Goal: Information Seeking & Learning: Check status

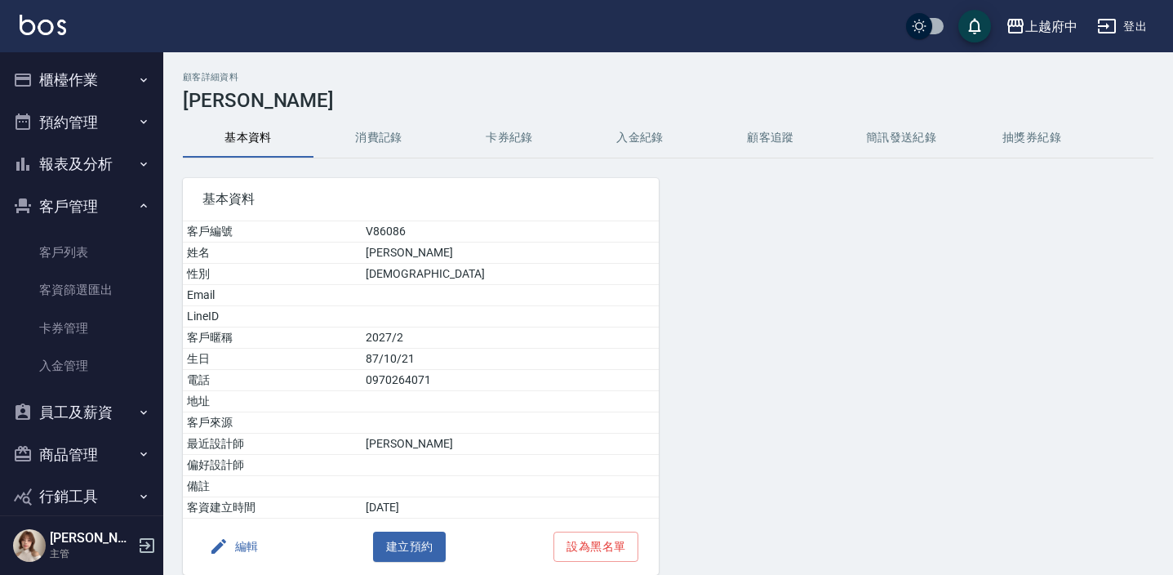
scroll to position [67, 0]
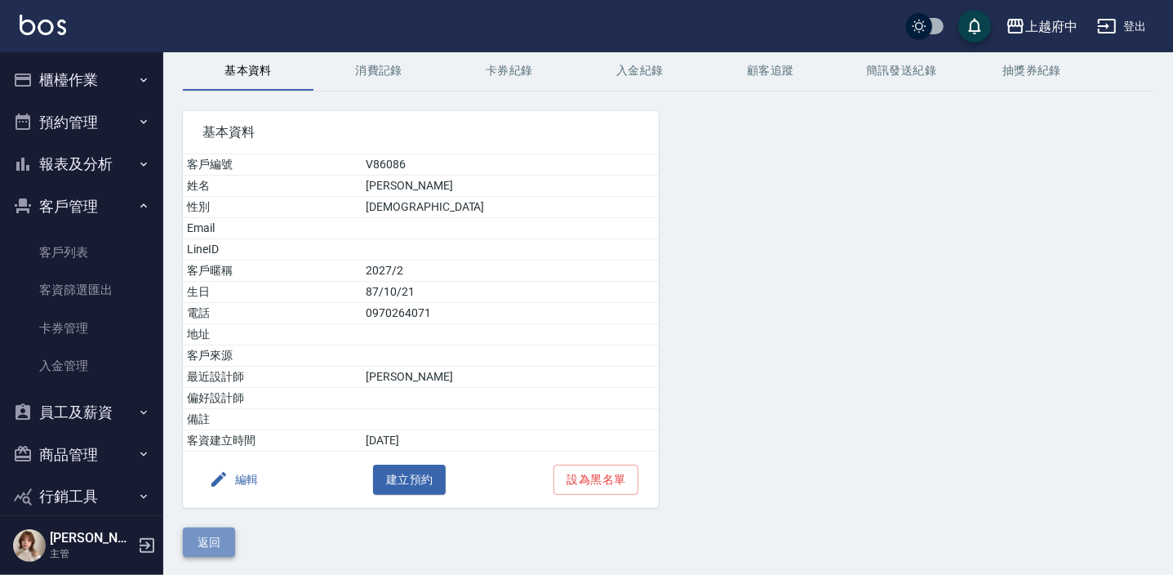
click at [220, 549] on button "返回" at bounding box center [209, 542] width 52 height 30
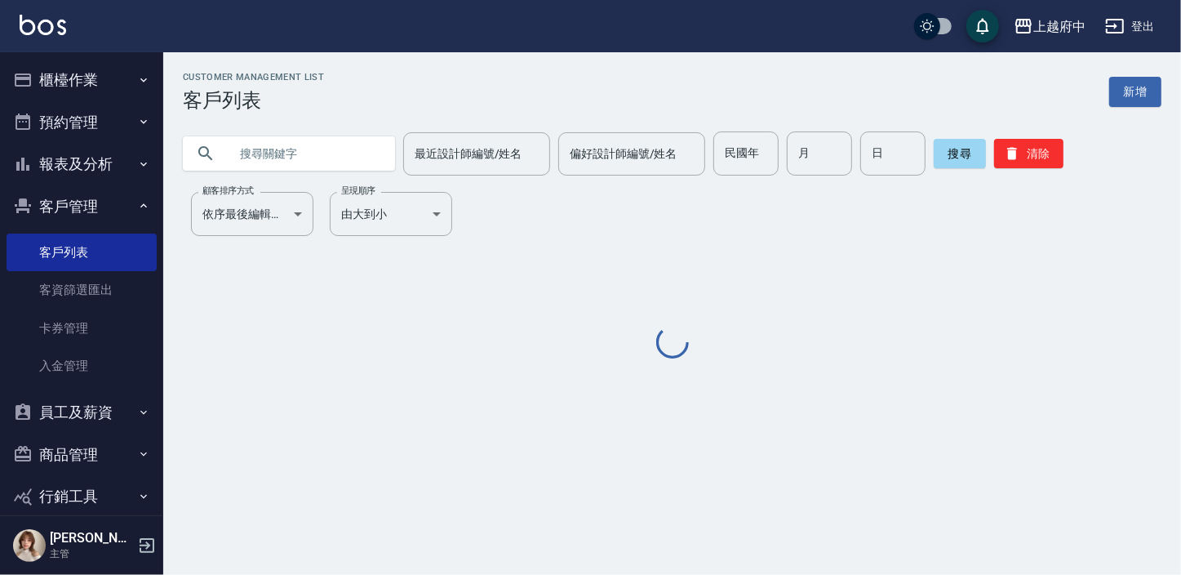
click at [263, 160] on input "text" at bounding box center [305, 153] width 153 height 44
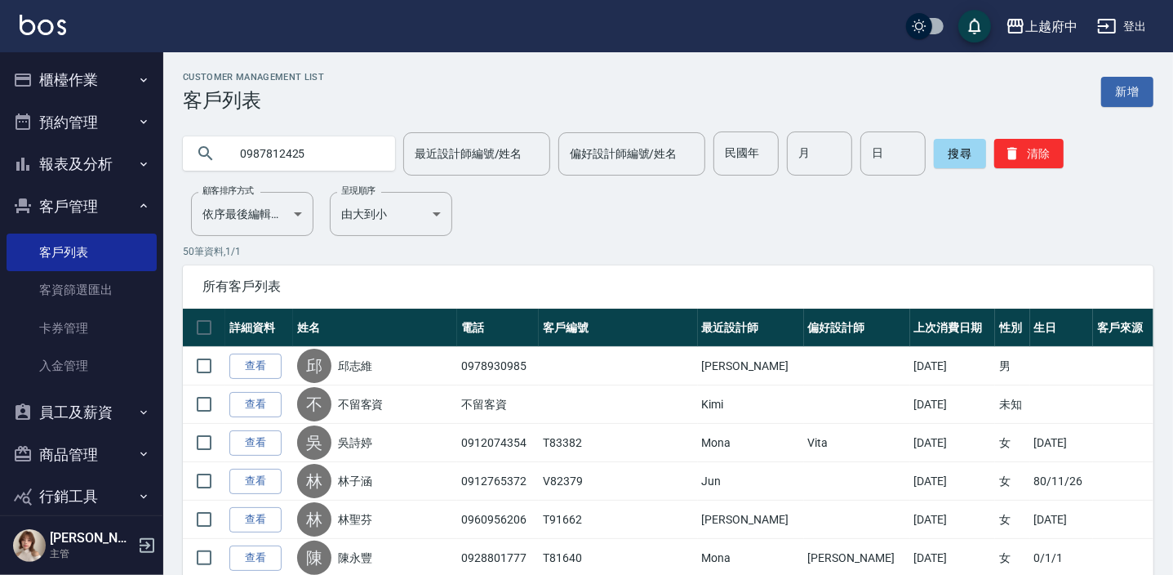
type input "0987812425"
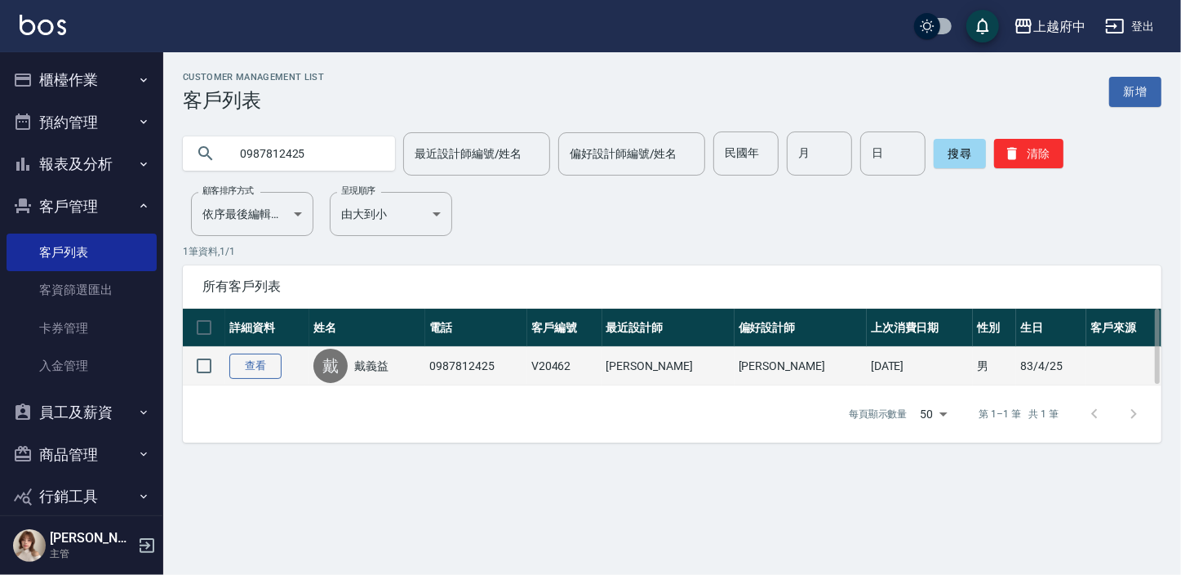
click at [240, 358] on link "查看" at bounding box center [255, 366] width 52 height 25
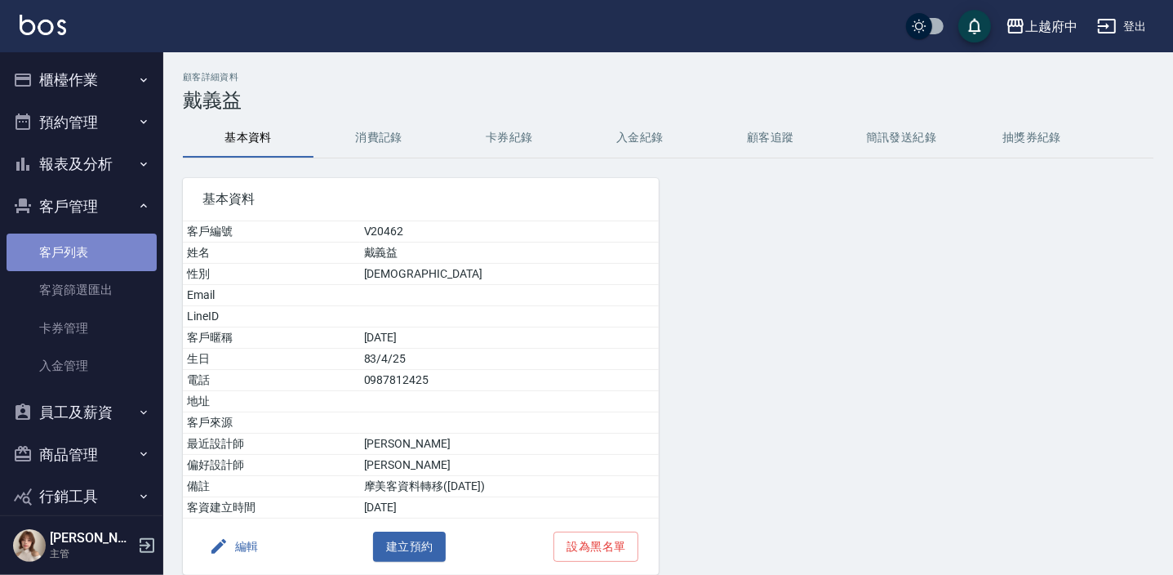
click at [93, 258] on link "客戶列表" at bounding box center [82, 253] width 150 height 38
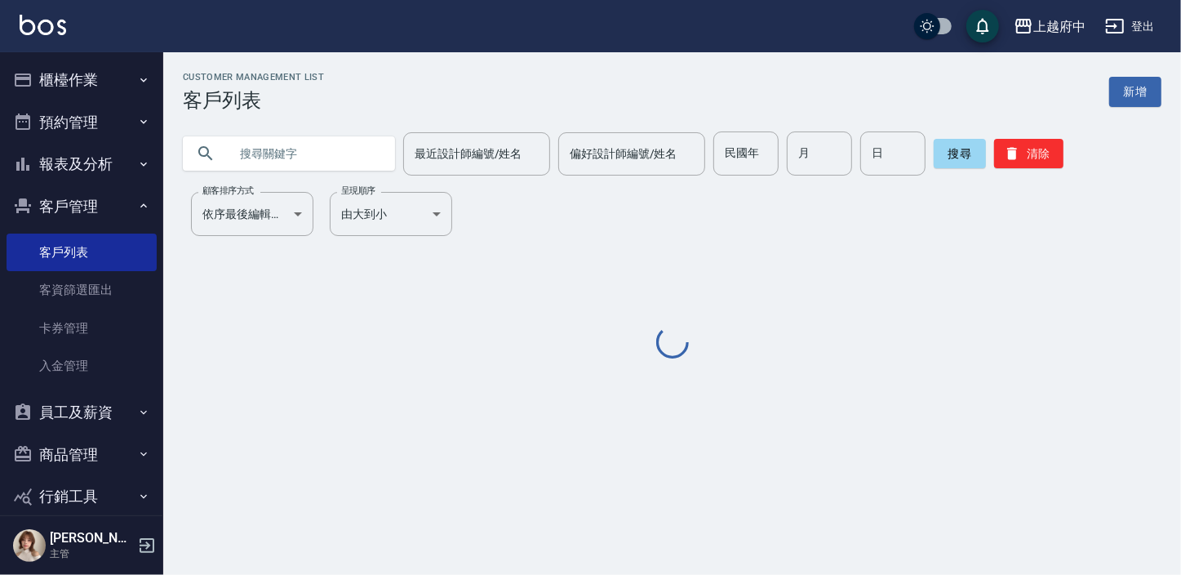
click at [278, 163] on input "text" at bounding box center [305, 153] width 153 height 44
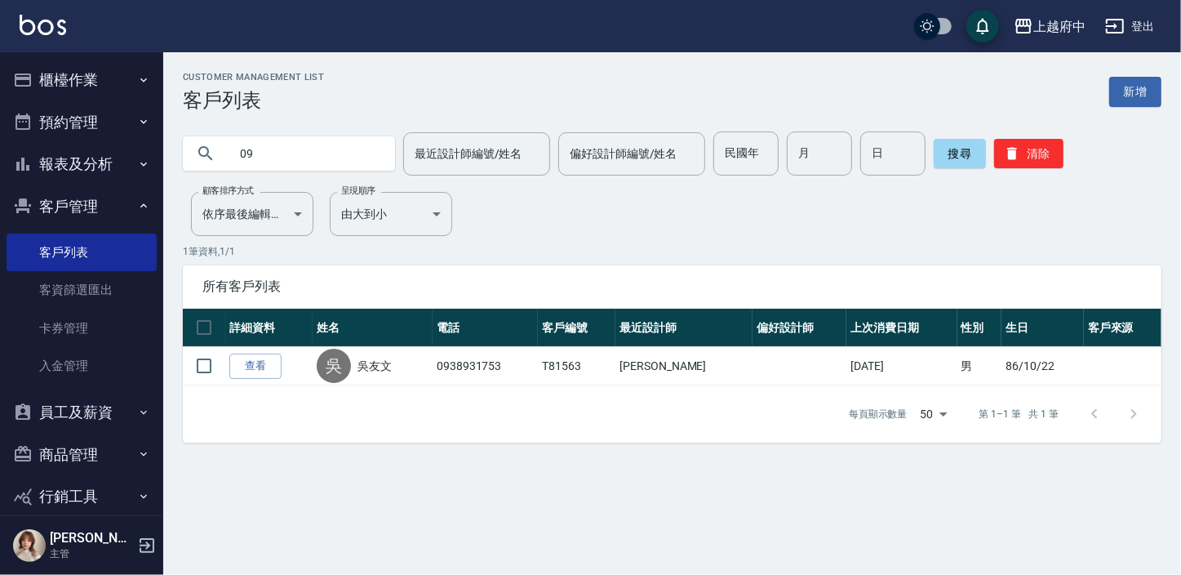
type input "0"
paste input "0983049100"
type input "0983049100"
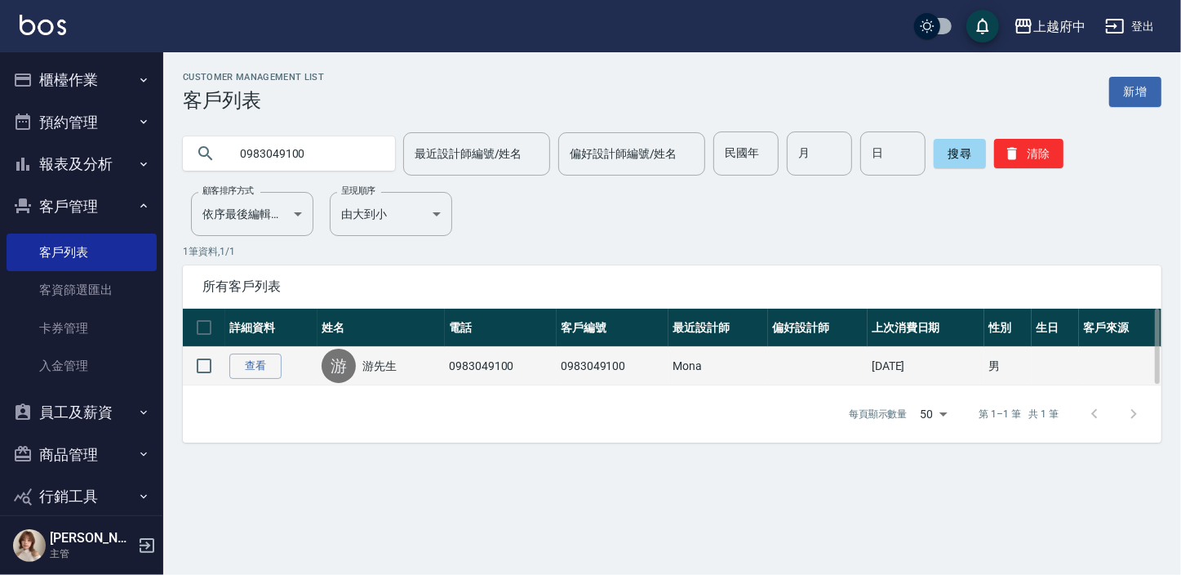
click at [387, 368] on link "游先生" at bounding box center [380, 366] width 34 height 16
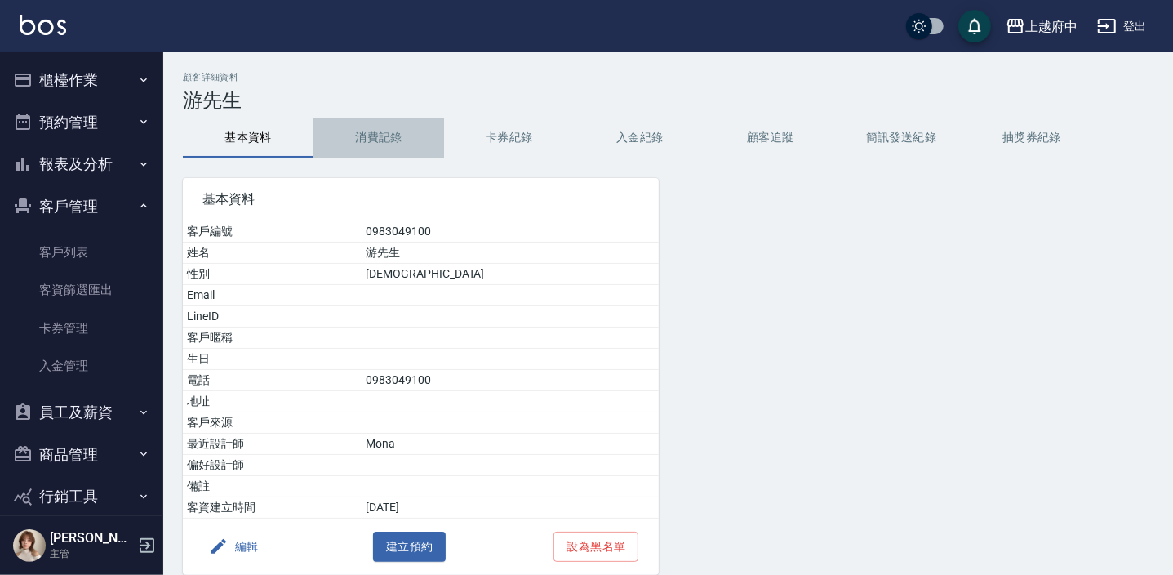
click at [378, 135] on button "消費記錄" at bounding box center [379, 137] width 131 height 39
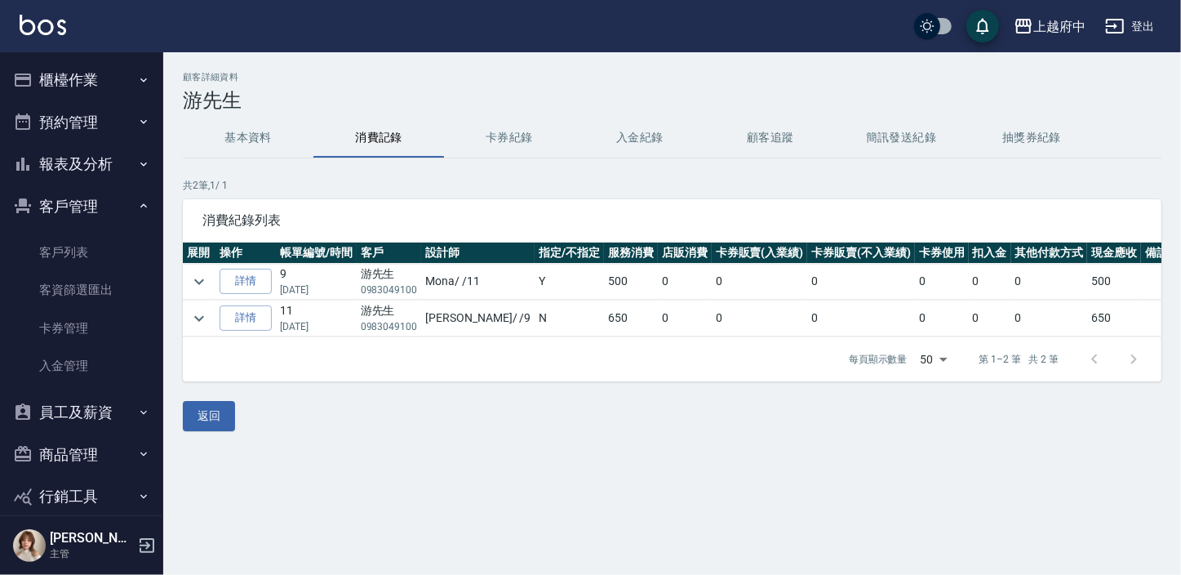
click at [211, 311] on td at bounding box center [199, 318] width 33 height 36
click at [202, 318] on icon "expand row" at bounding box center [199, 319] width 20 height 20
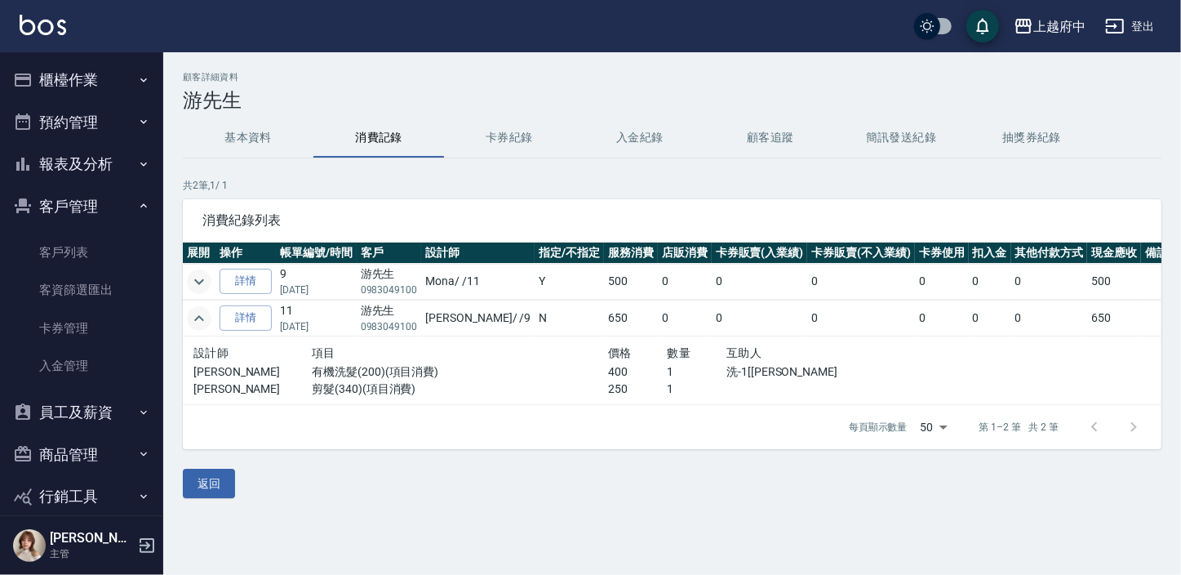
click at [203, 285] on icon "expand row" at bounding box center [199, 282] width 20 height 20
